Goal: Task Accomplishment & Management: Manage account settings

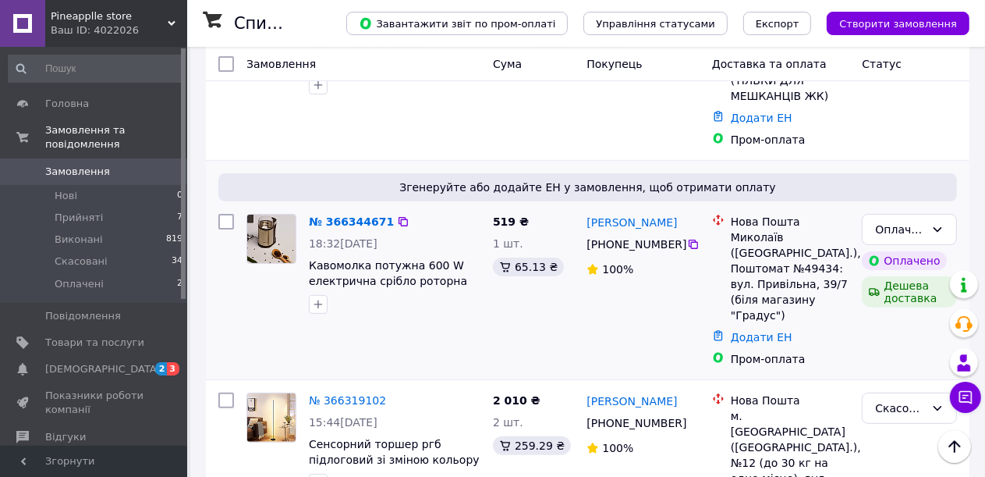
scroll to position [365, 0]
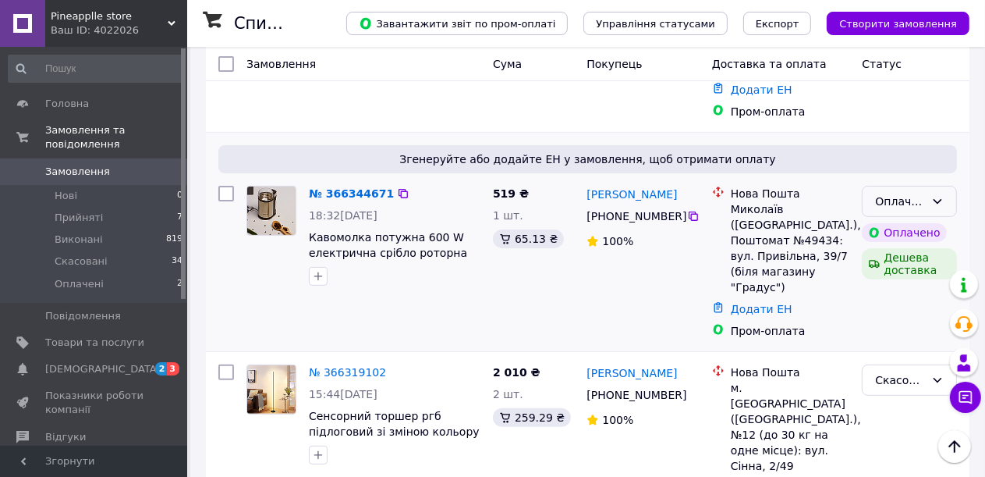
click at [945, 186] on div "Оплачено" at bounding box center [909, 201] width 95 height 31
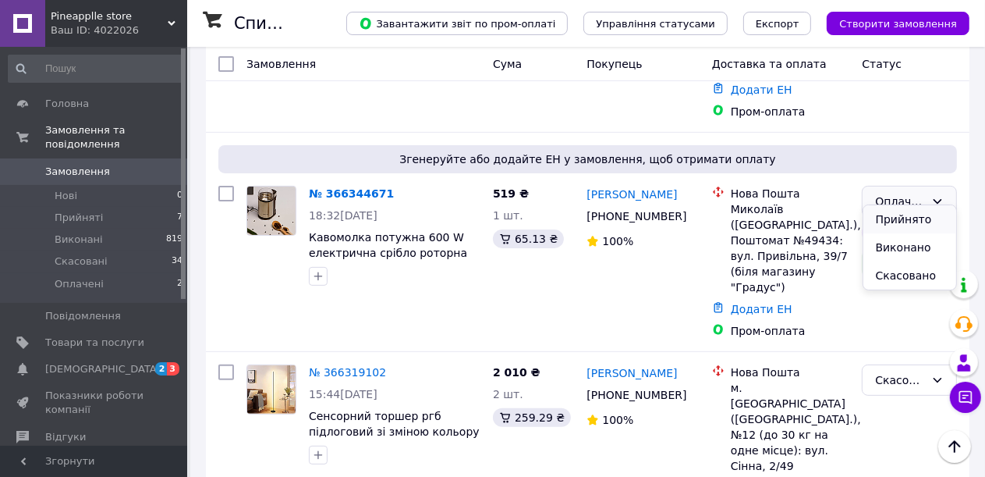
click at [918, 215] on li "Прийнято" at bounding box center [911, 219] width 94 height 28
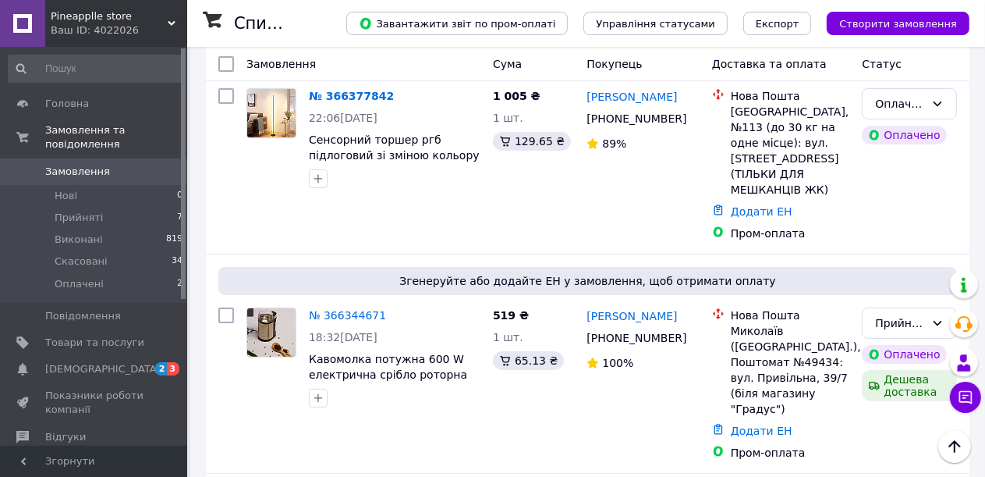
scroll to position [209, 0]
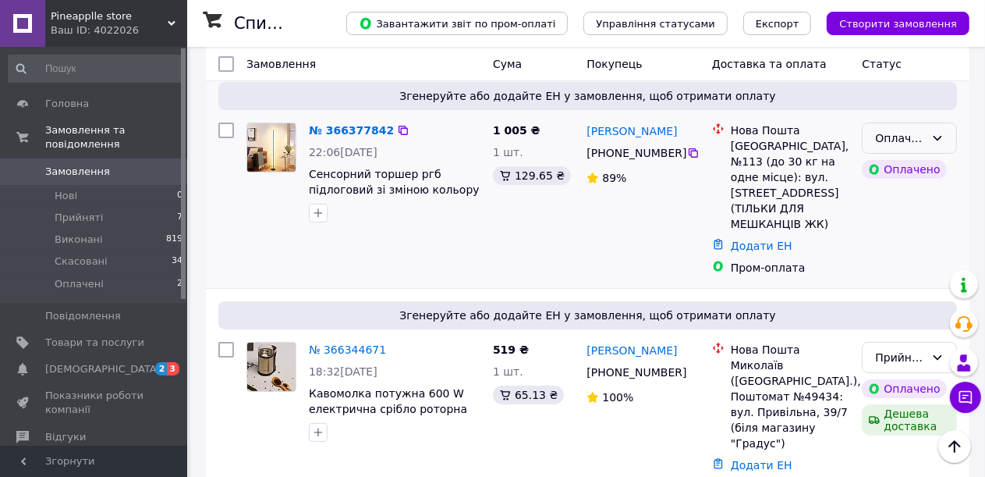
click at [946, 138] on div "Оплачено" at bounding box center [909, 137] width 95 height 31
click at [908, 175] on li "Прийнято" at bounding box center [911, 172] width 94 height 28
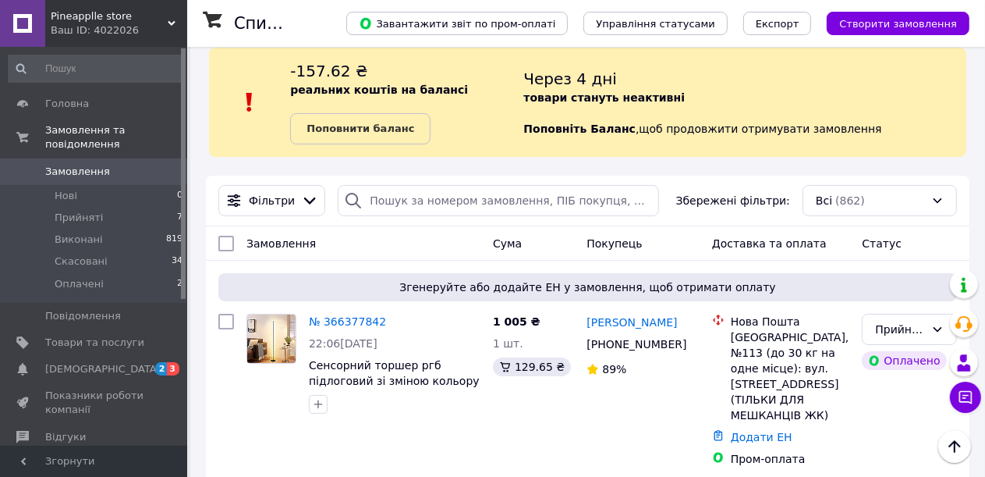
scroll to position [0, 0]
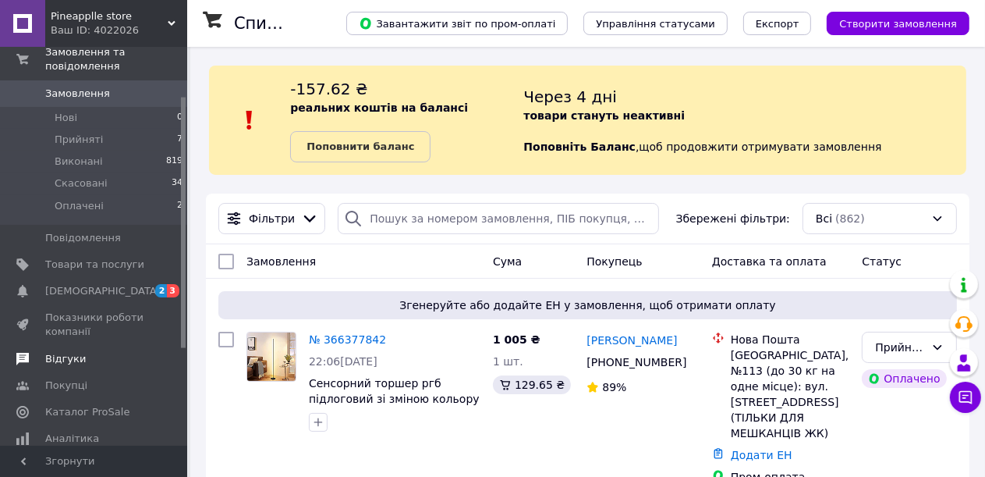
click at [74, 352] on span "Відгуки" at bounding box center [65, 359] width 41 height 14
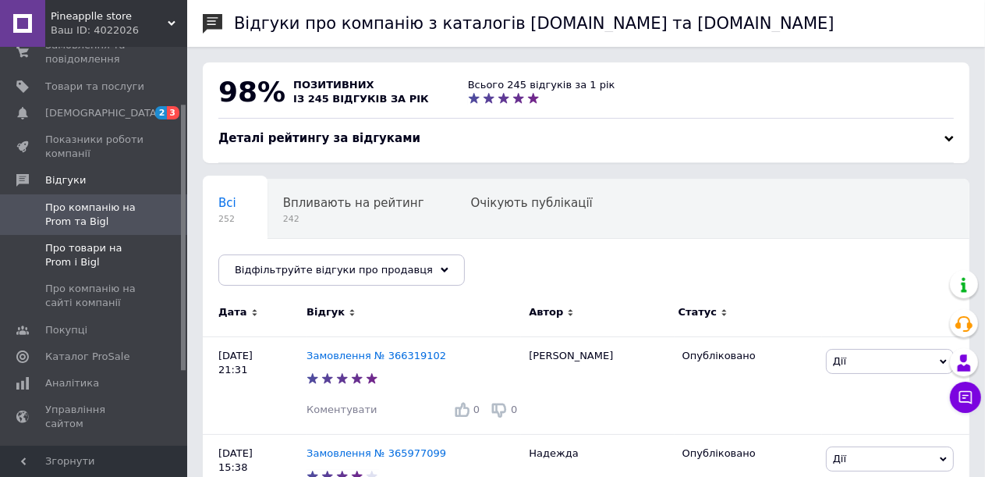
click at [86, 248] on span "Про товари на Prom і Bigl" at bounding box center [94, 255] width 99 height 28
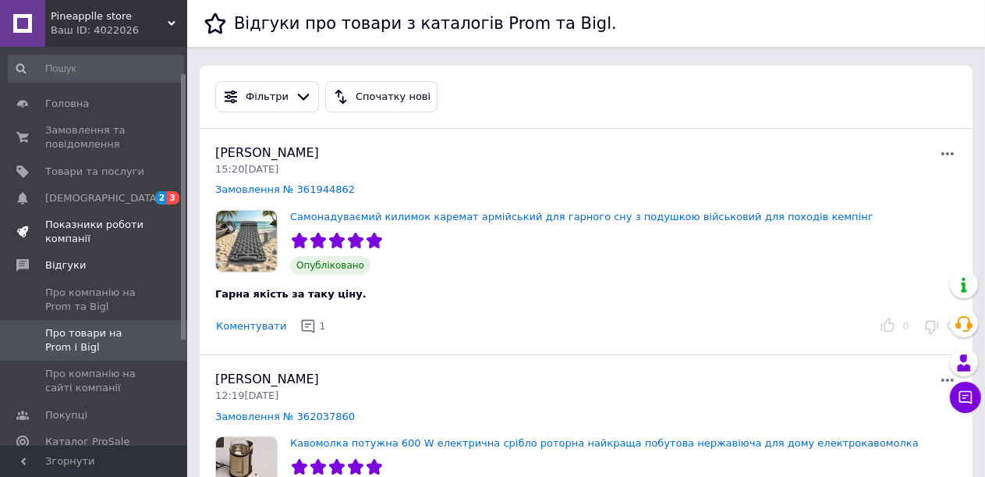
scroll to position [197, 0]
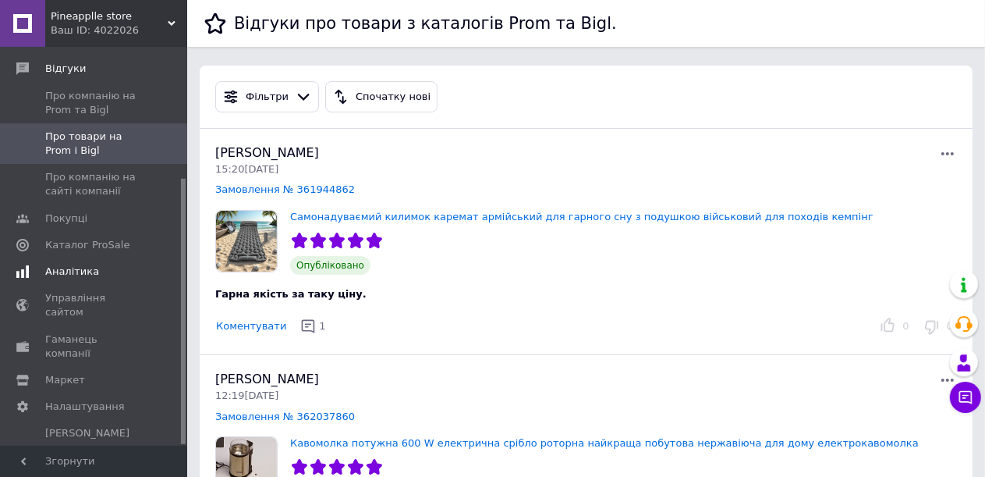
click at [94, 271] on span "Аналітика" at bounding box center [94, 271] width 99 height 14
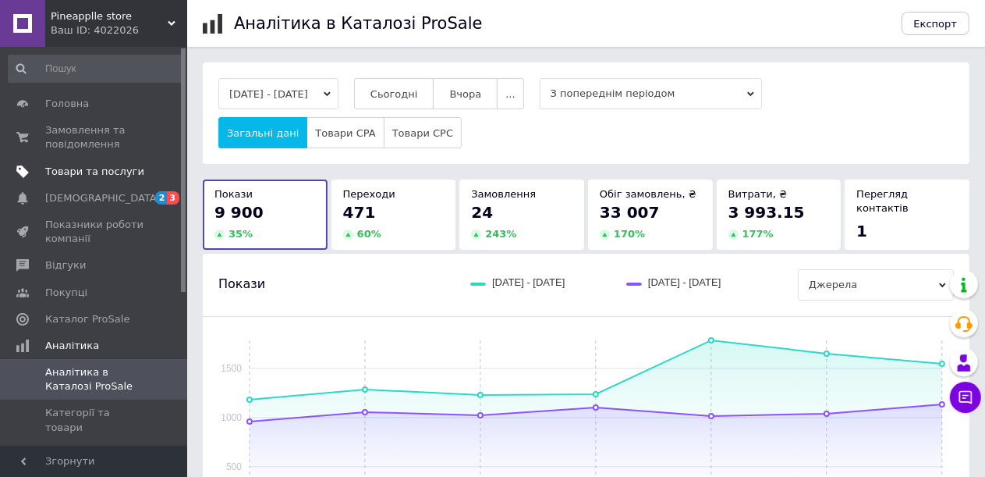
click at [112, 169] on span "Товари та послуги" at bounding box center [94, 172] width 99 height 14
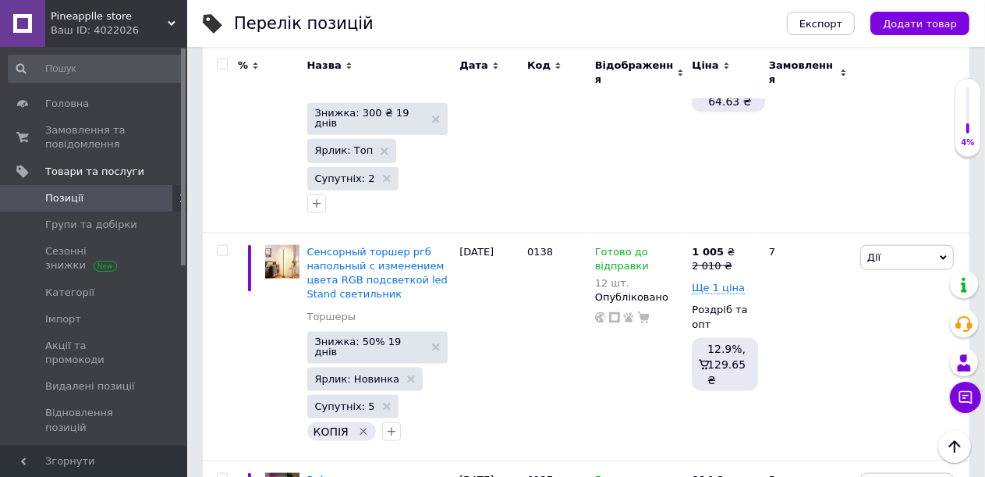
scroll to position [1638, 0]
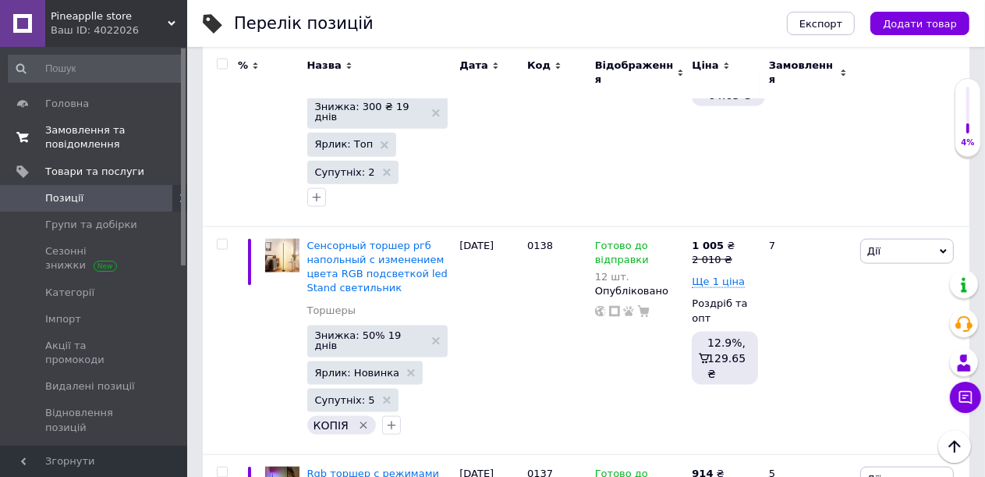
click at [112, 133] on span "Замовлення та повідомлення" at bounding box center [94, 137] width 99 height 28
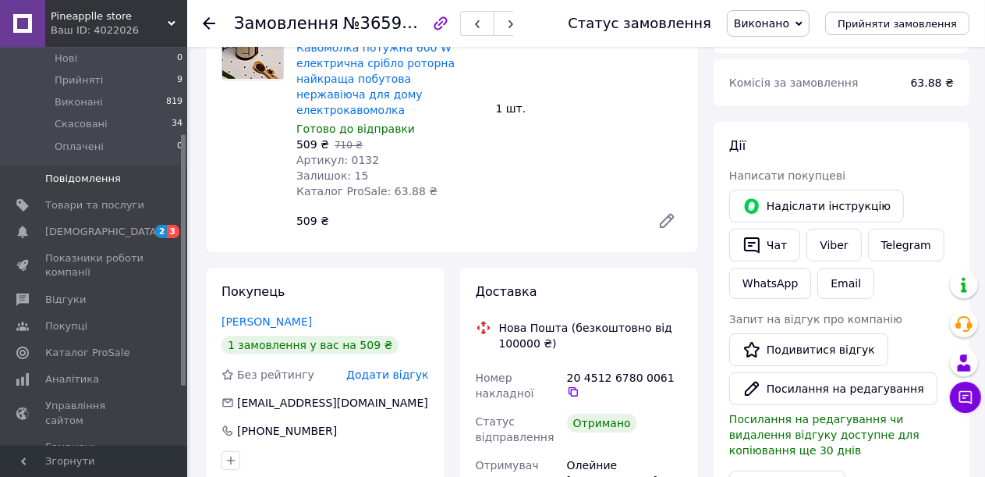
scroll to position [156, 0]
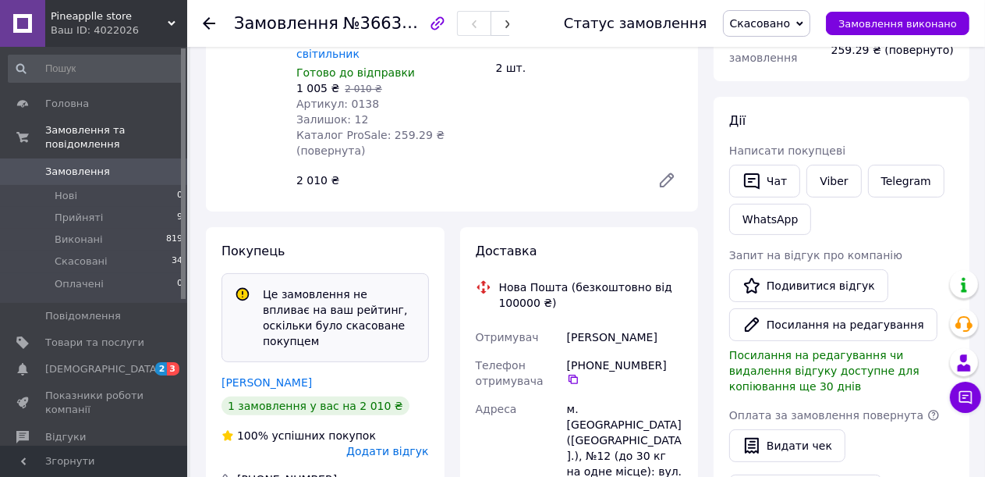
scroll to position [312, 0]
